Goal: Transaction & Acquisition: Obtain resource

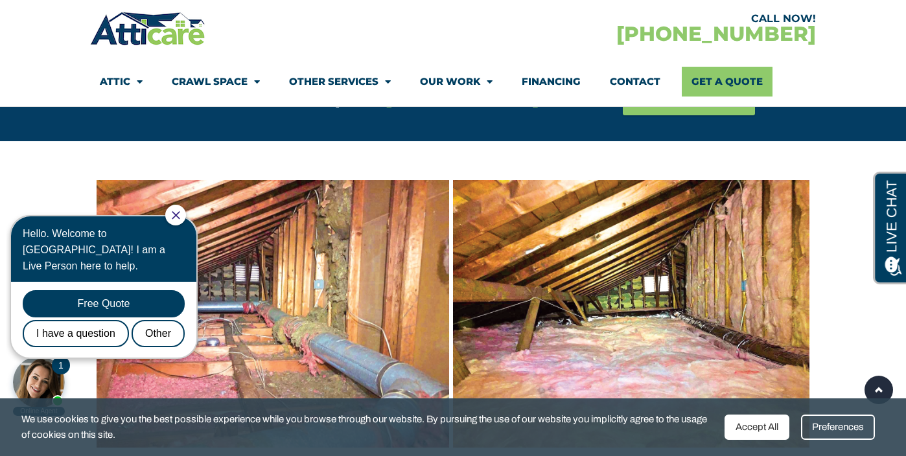
scroll to position [807, 0]
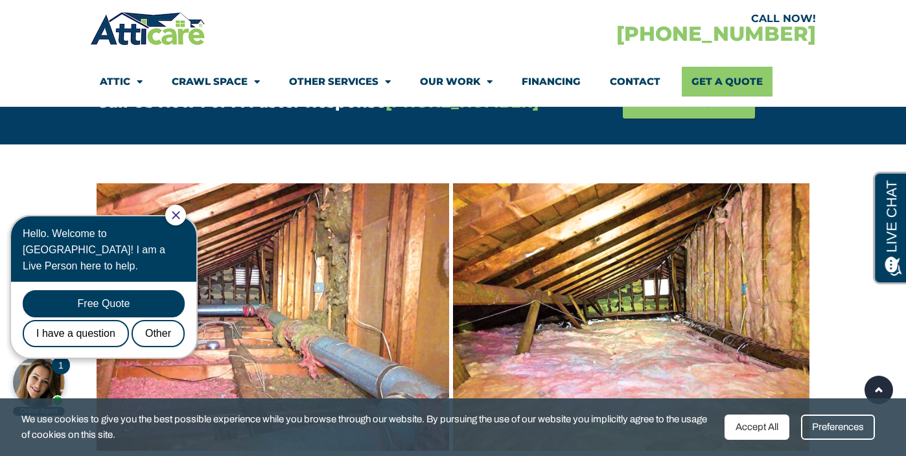
click at [179, 213] on icon "Close Chat" at bounding box center [176, 215] width 8 height 8
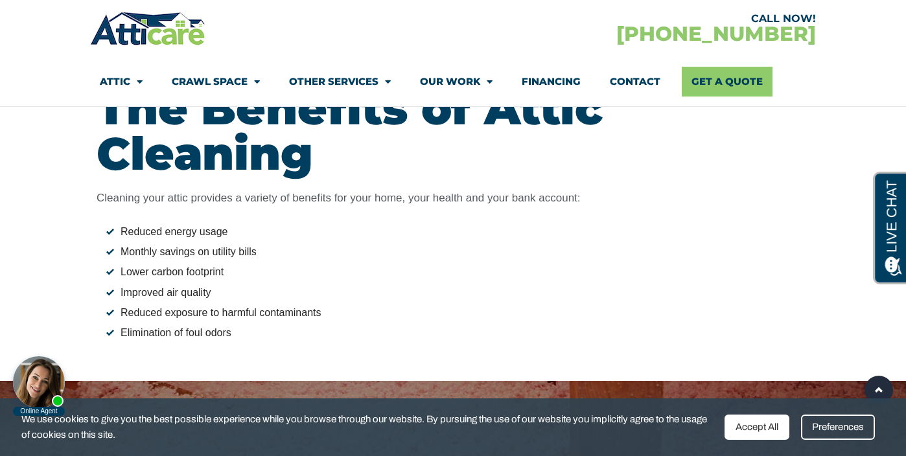
scroll to position [1437, 0]
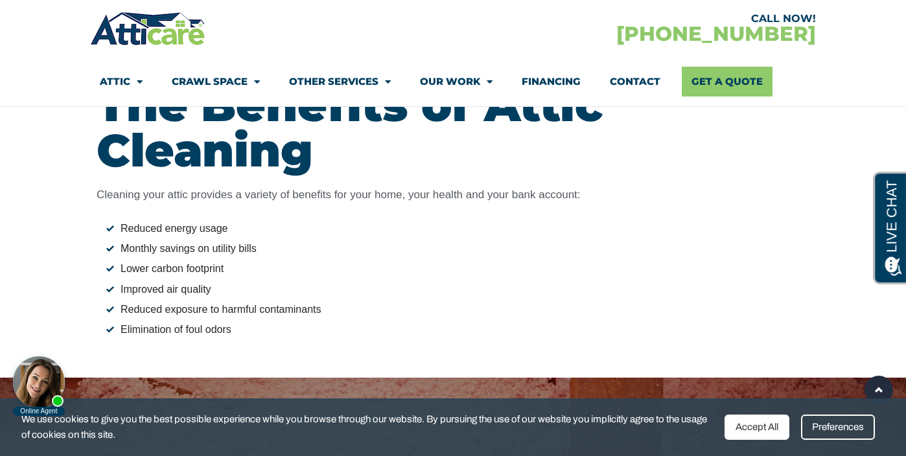
click at [52, 383] on div at bounding box center [39, 382] width 52 height 52
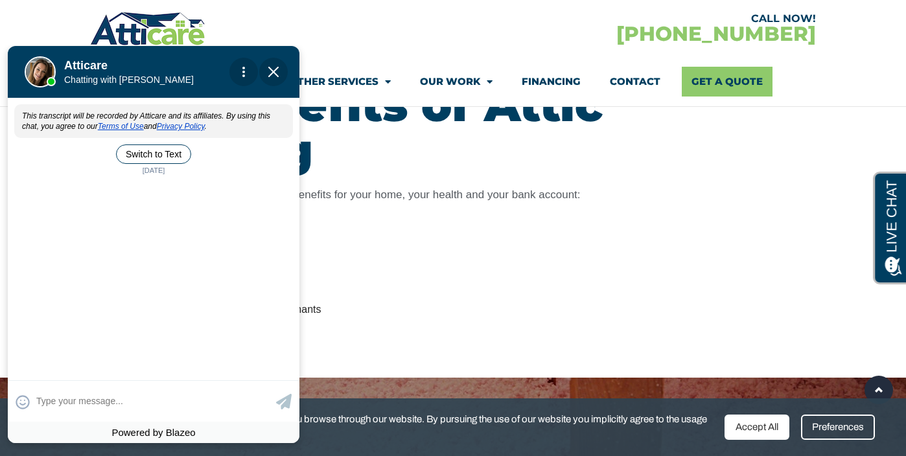
scroll to position [0, 0]
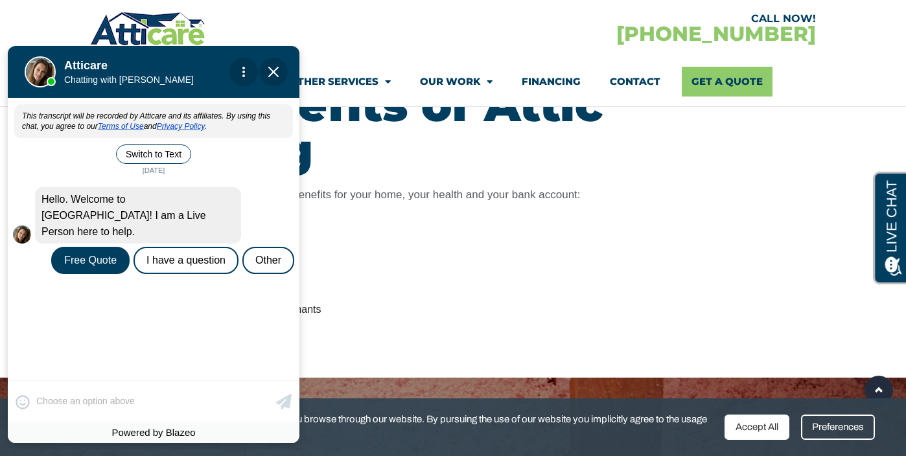
click at [115, 254] on div "Free Quote" at bounding box center [90, 260] width 78 height 27
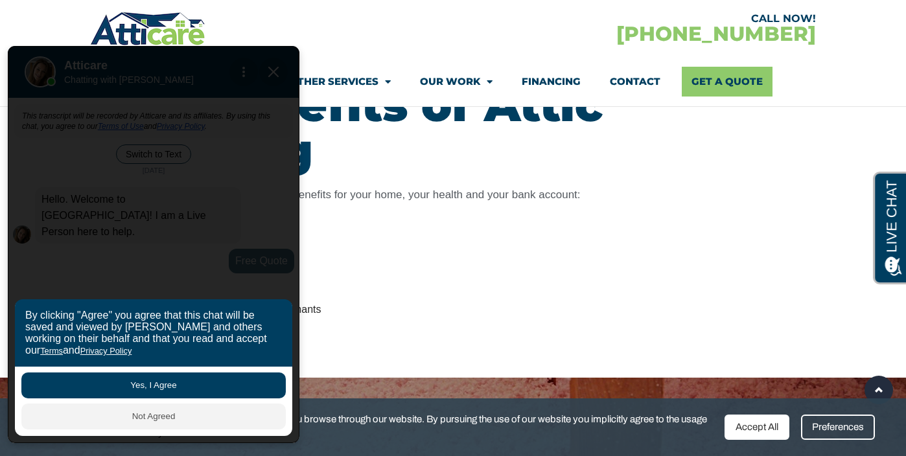
click at [110, 374] on button "Yes, I Agree" at bounding box center [153, 386] width 264 height 26
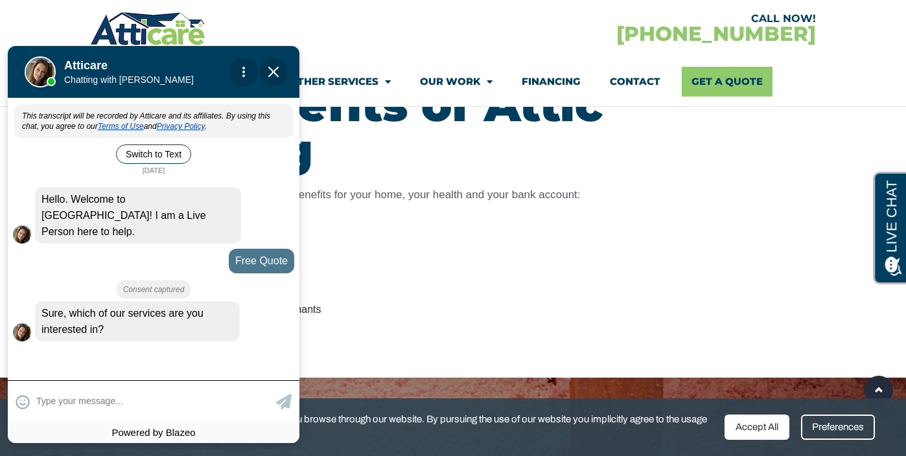
click at [108, 392] on textarea at bounding box center [154, 401] width 236 height 25
type input "Attic cleaning"
type input "I"
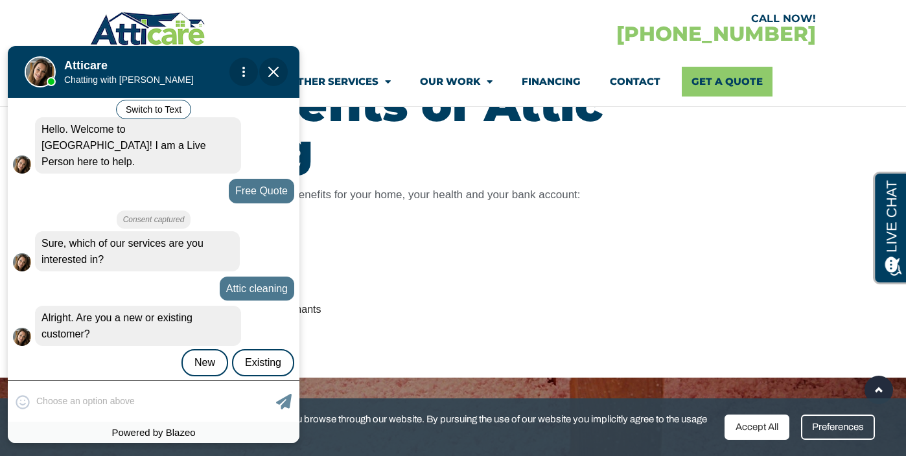
scroll to position [70, 0]
click at [71, 398] on div "😀 😁 😂 😃 😄 😅 😆 😇 😈 😉 😊 😋 😌 😍 😎 😏 😐 😑 😒 😓 😔 😕 😖 😗 😘 😛 😝 😞 😟 😠 😡 😢 😣 😤 😥 😦 I Skip …" at bounding box center [154, 400] width 292 height 41
click at [208, 349] on div "New" at bounding box center [204, 362] width 47 height 27
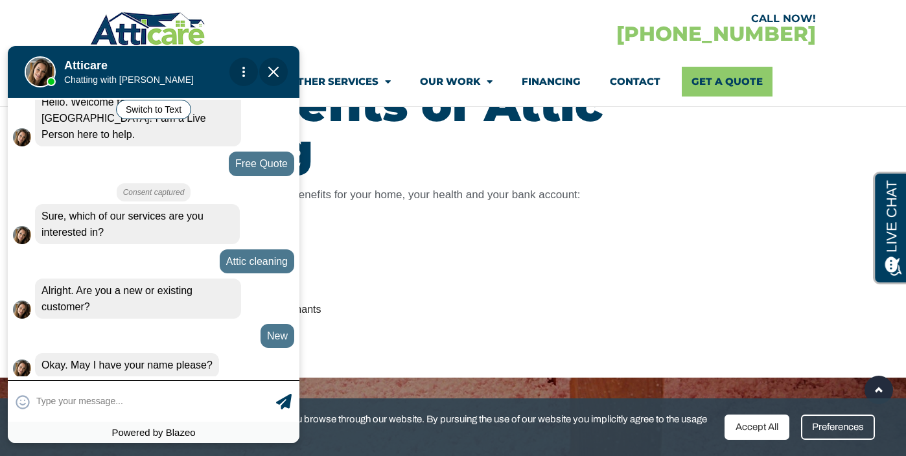
scroll to position [98, 0]
click at [182, 391] on textarea at bounding box center [154, 401] width 236 height 25
type input "[PERSON_NAME]"
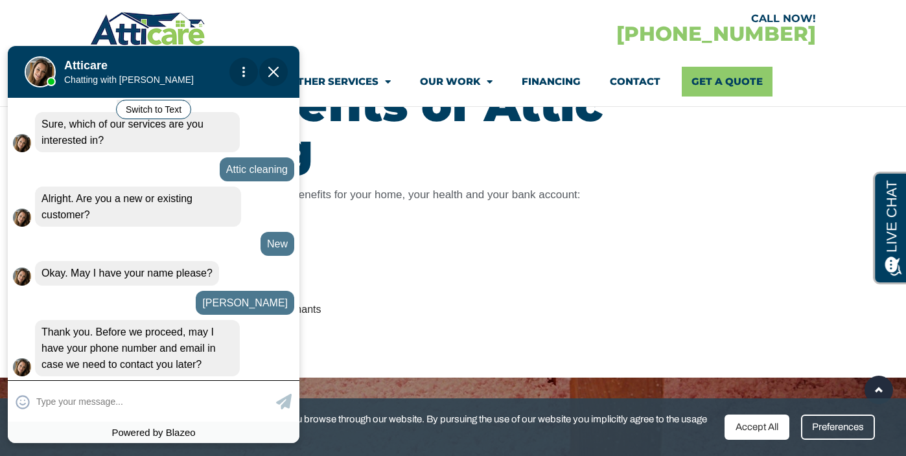
scroll to position [189, 0]
click at [207, 397] on input "text" at bounding box center [154, 401] width 236 height 25
type input "5107011199"
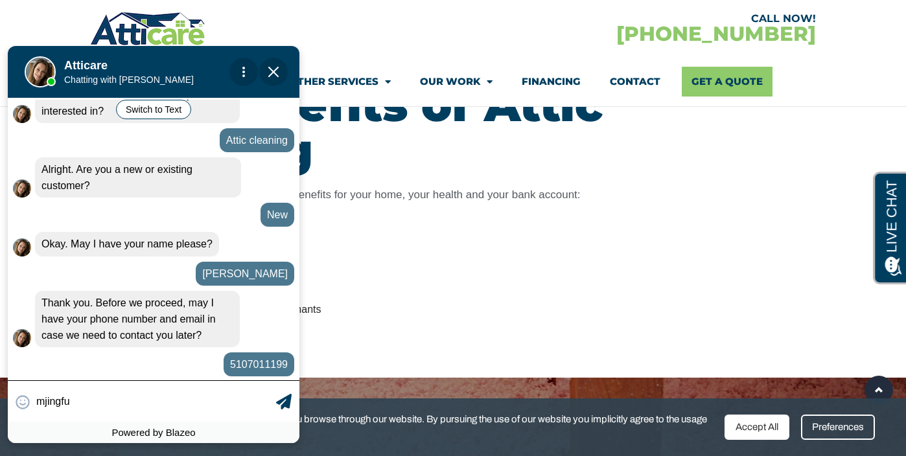
scroll to position [219, 0]
type input "[EMAIL_ADDRESS][DOMAIN_NAME]"
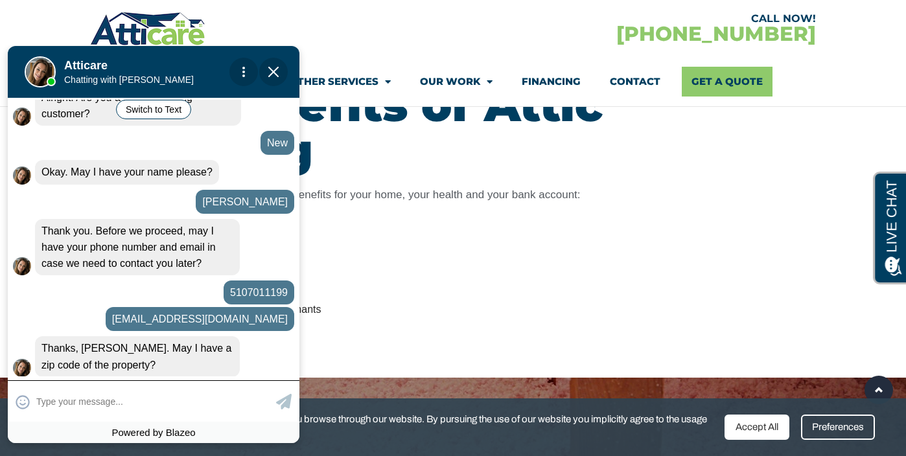
scroll to position [291, 0]
type input "94568"
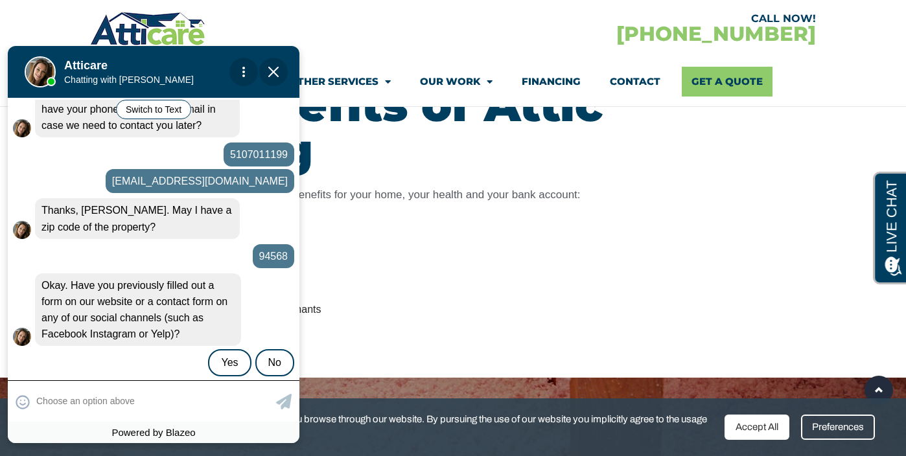
scroll to position [429, 0]
click at [277, 349] on div "No" at bounding box center [274, 362] width 39 height 27
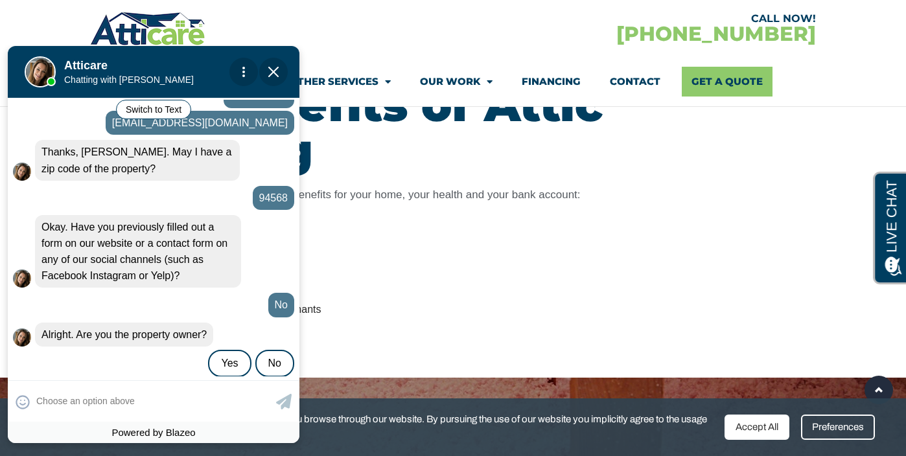
scroll to position [487, 0]
click at [198, 384] on div "😀 😁 😂 😃 😄 😅 😆 😇 😈 😉 😊 😋 😌 😍 😎 😏 😐 😑 😒 😓 😔 😕 😖 😗 😘 😛 😝 😞 😟 😠 😡 😢 😣 😤 😥 😦" at bounding box center [154, 400] width 292 height 41
click at [218, 351] on div "Yes" at bounding box center [229, 363] width 43 height 27
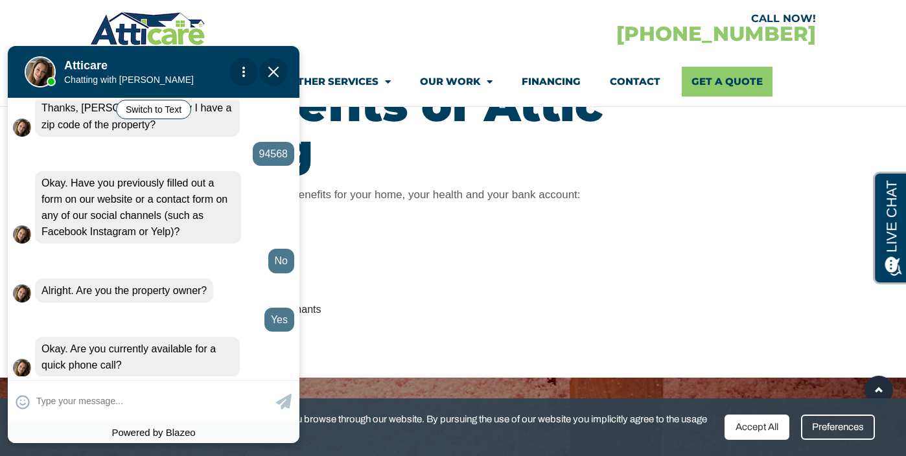
scroll to position [531, 0]
click at [218, 351] on div "Okay. Are you currently available for a quick phone call?" at bounding box center [137, 356] width 205 height 40
click at [196, 387] on div "😀 😁 😂 😃 😄 😅 😆 😇 😈 😉 😊 😋 😌 😍 😎 😏 😐 😑 😒 😓 😔 😕 😖 😗 😘 😛 😝 😞 😟 😠 😡 😢 😣 😤 😥 😦" at bounding box center [154, 400] width 292 height 41
type input "yes"
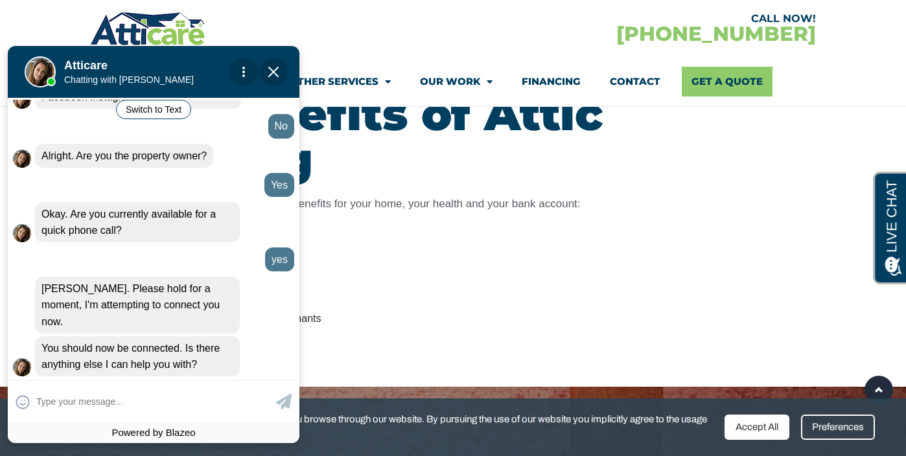
scroll to position [665, 0]
type input "n"
type input "No one answering"
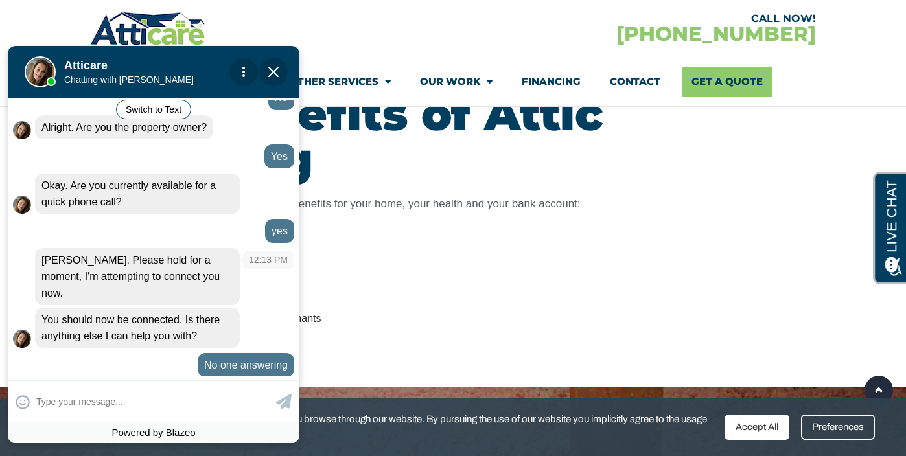
scroll to position [695, 0]
click at [322, 55] on div "CALL NOW! [PHONE_NUMBER] Attic Attic Cleaning Rodent Proofing Air Sealing Insul…" at bounding box center [453, 58] width 726 height 97
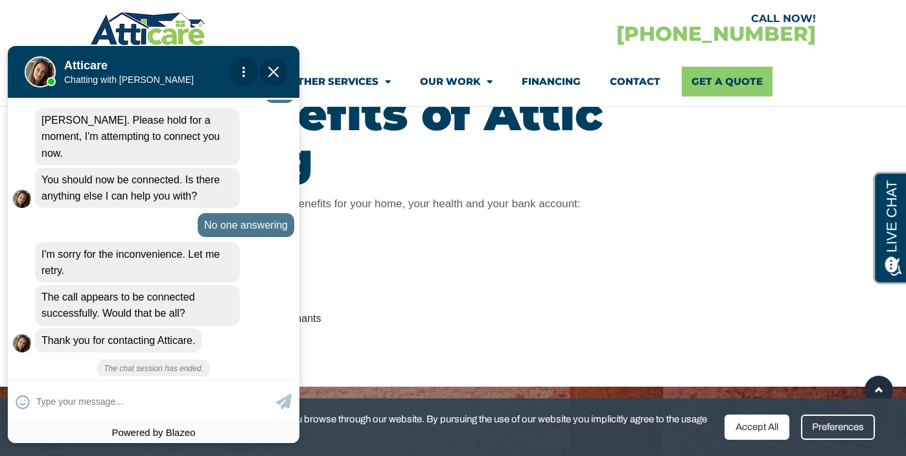
scroll to position [814, 0]
click at [266, 70] on span "Close Chat" at bounding box center [273, 72] width 29 height 29
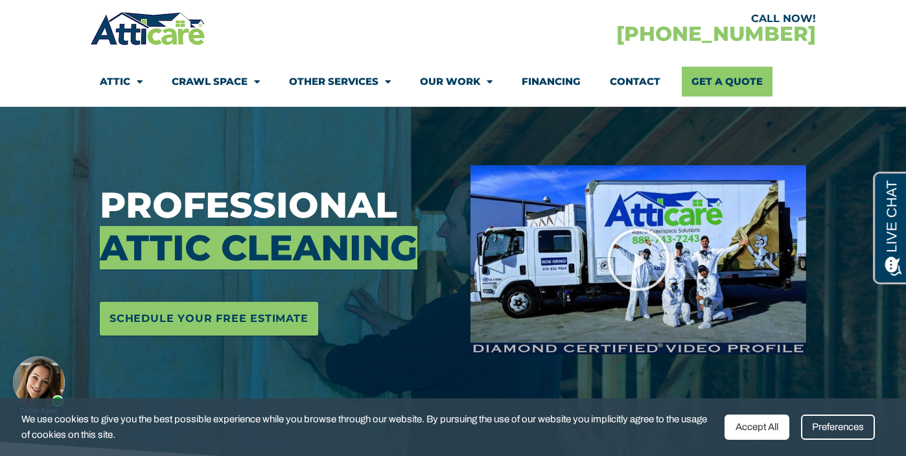
scroll to position [136, 0]
